Goal: Information Seeking & Learning: Learn about a topic

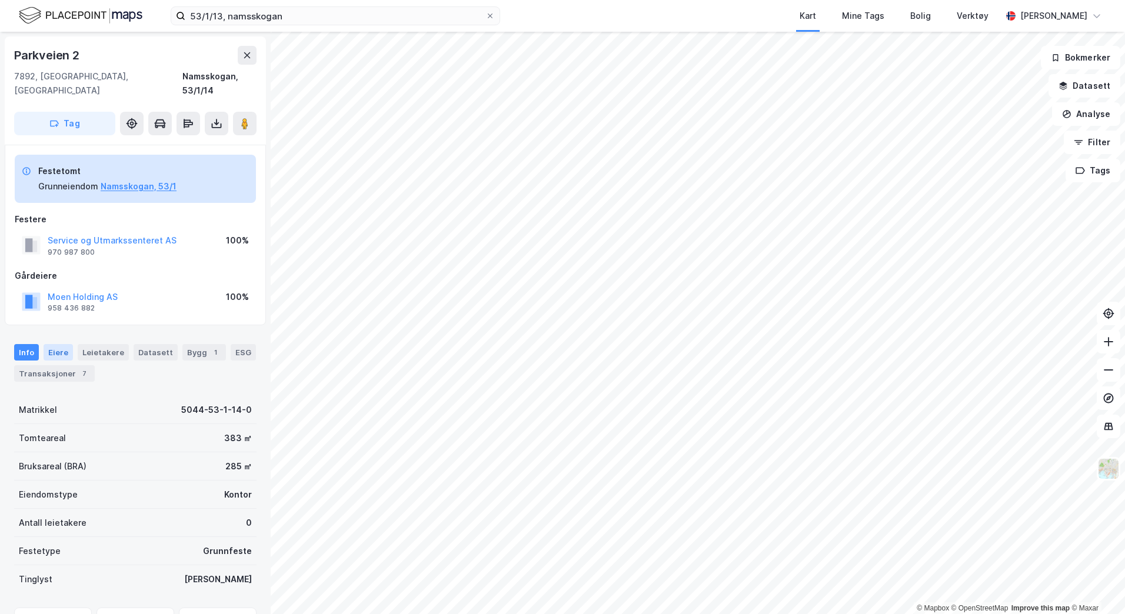
click at [64, 344] on div "Eiere" at bounding box center [58, 352] width 29 height 16
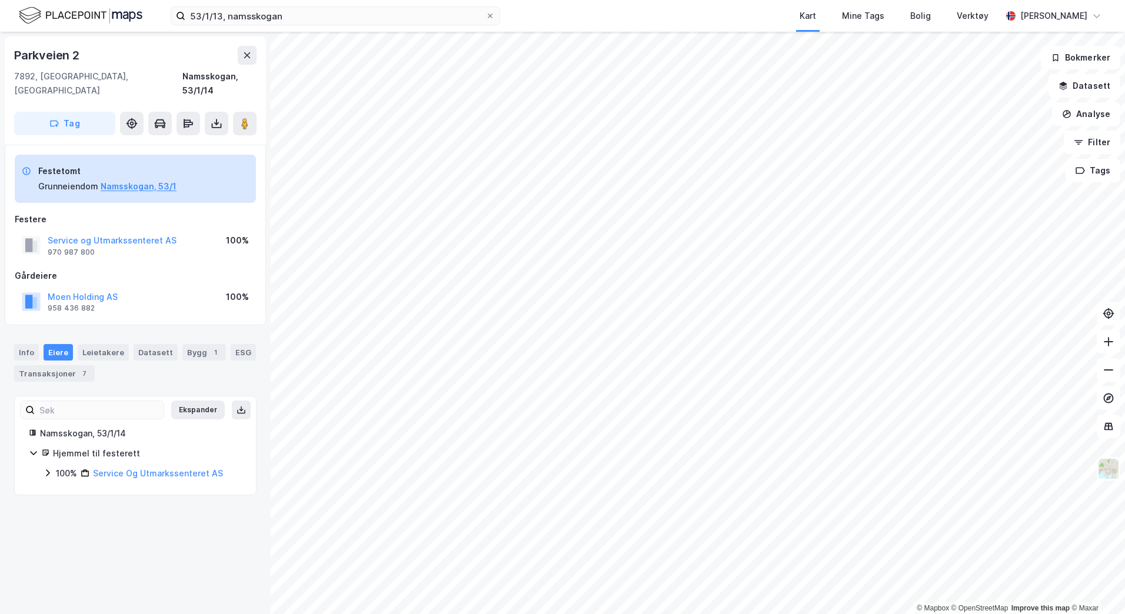
click at [45, 468] on icon at bounding box center [47, 472] width 9 height 9
